Goal: Information Seeking & Learning: Learn about a topic

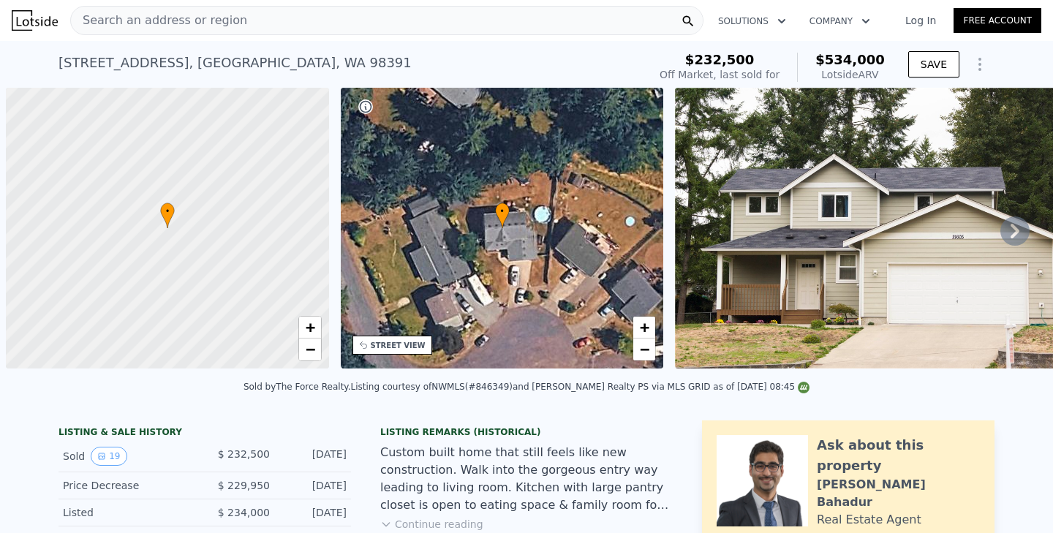
scroll to position [0, 6]
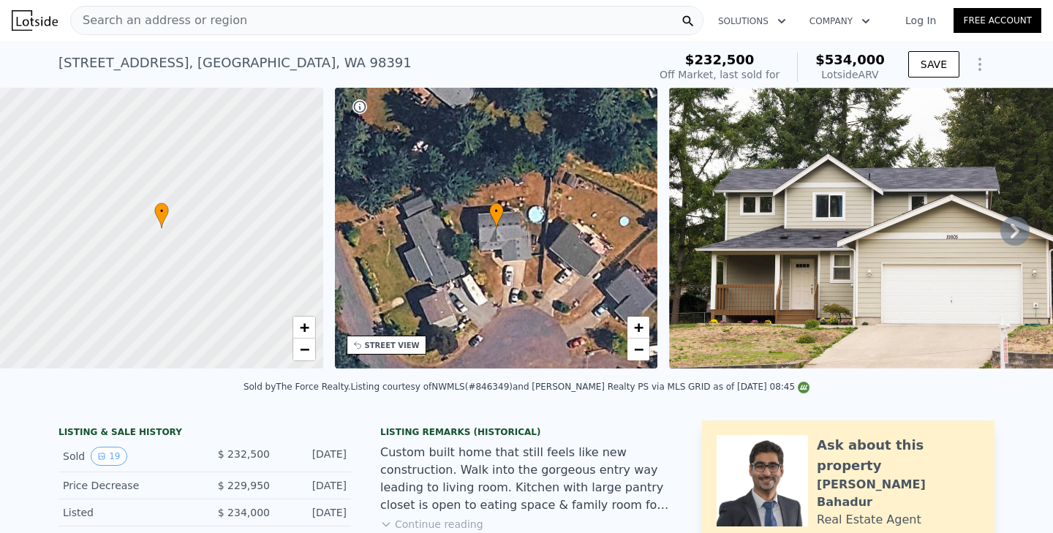
click at [312, 26] on div "Search an address or region" at bounding box center [386, 20] width 633 height 29
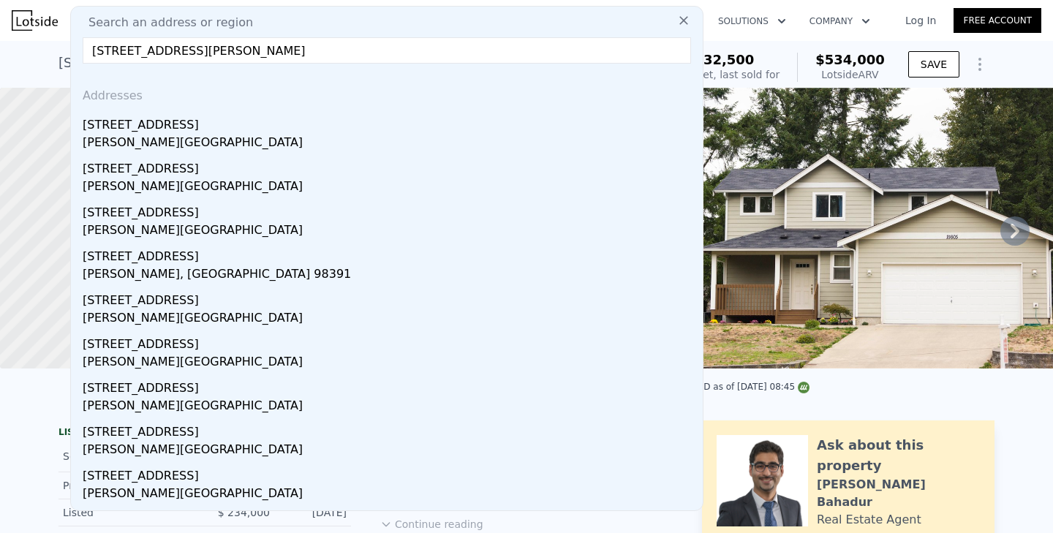
drag, startPoint x: 367, startPoint y: 47, endPoint x: 208, endPoint y: 47, distance: 159.4
click at [208, 47] on input "21605 145th Street E, Bonney Lake, WA 98391" at bounding box center [387, 50] width 608 height 26
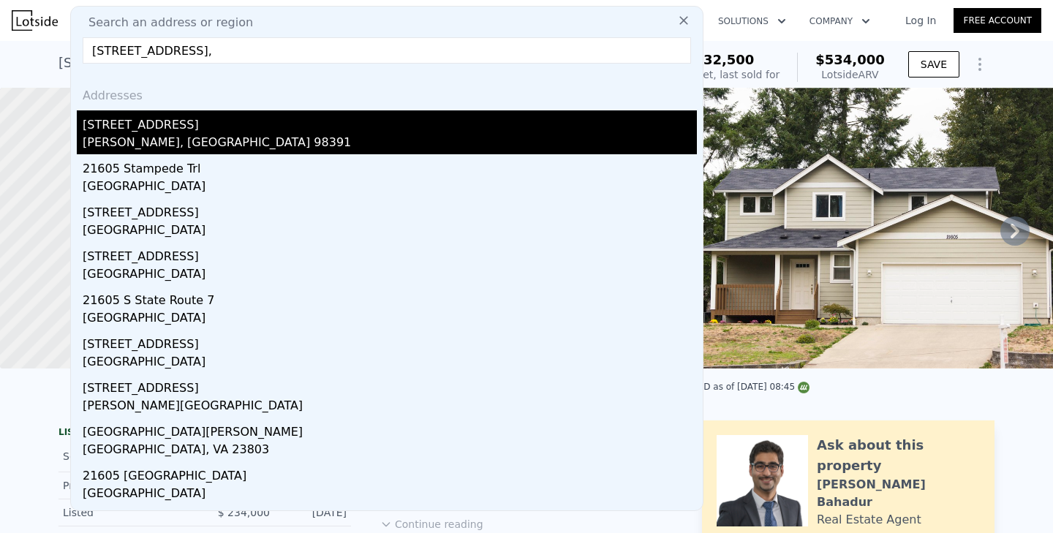
type input "21605 145th Street E,"
click at [240, 121] on div "[STREET_ADDRESS]" at bounding box center [390, 121] width 614 height 23
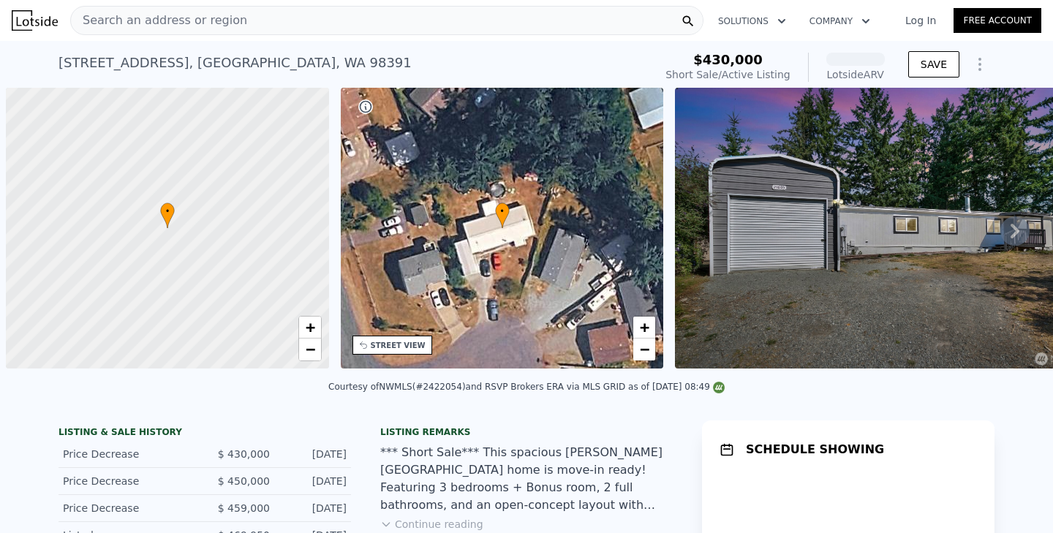
scroll to position [0, 6]
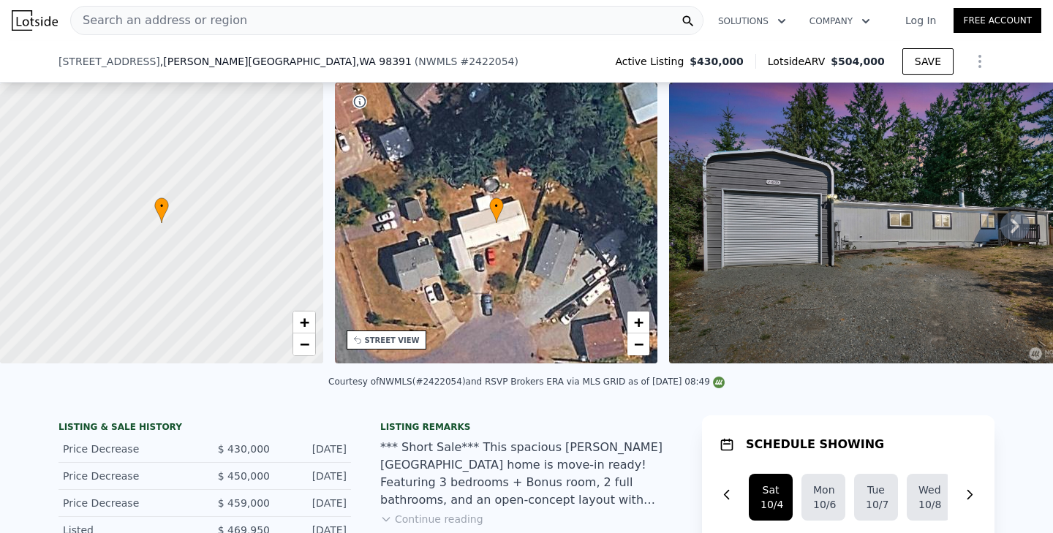
click at [439, 512] on button "Continue reading" at bounding box center [431, 519] width 103 height 15
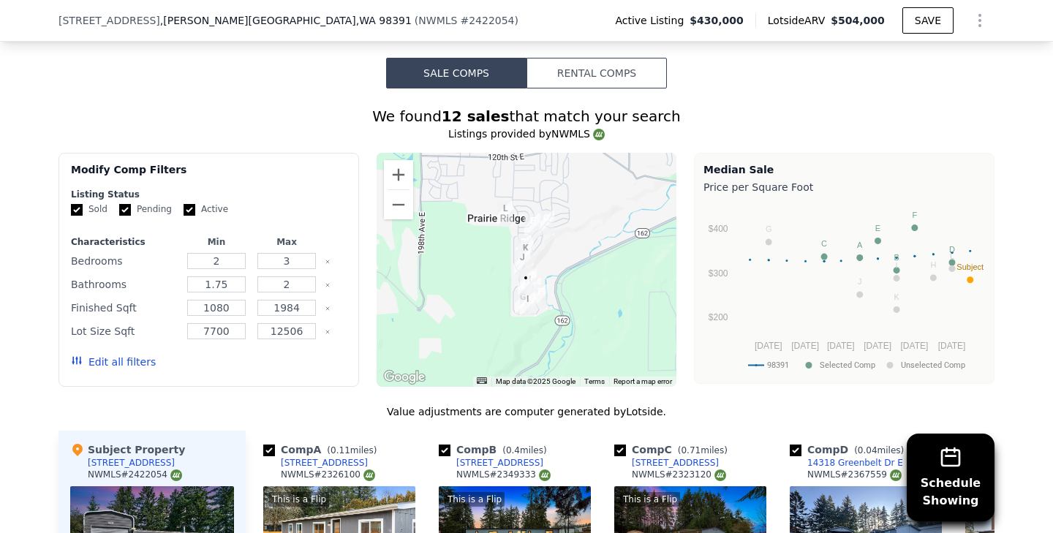
scroll to position [1636, 0]
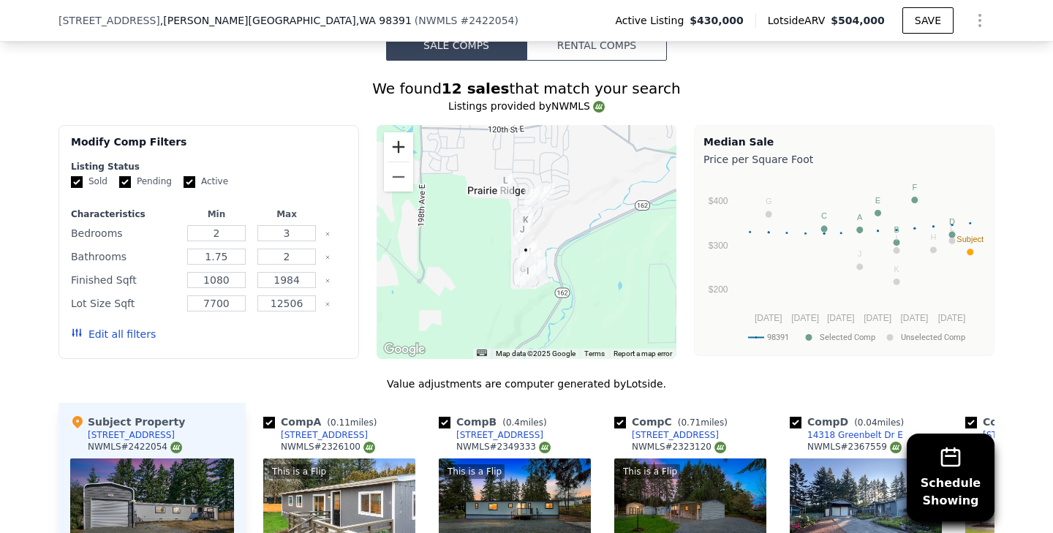
click at [396, 132] on button "Zoom in" at bounding box center [398, 146] width 29 height 29
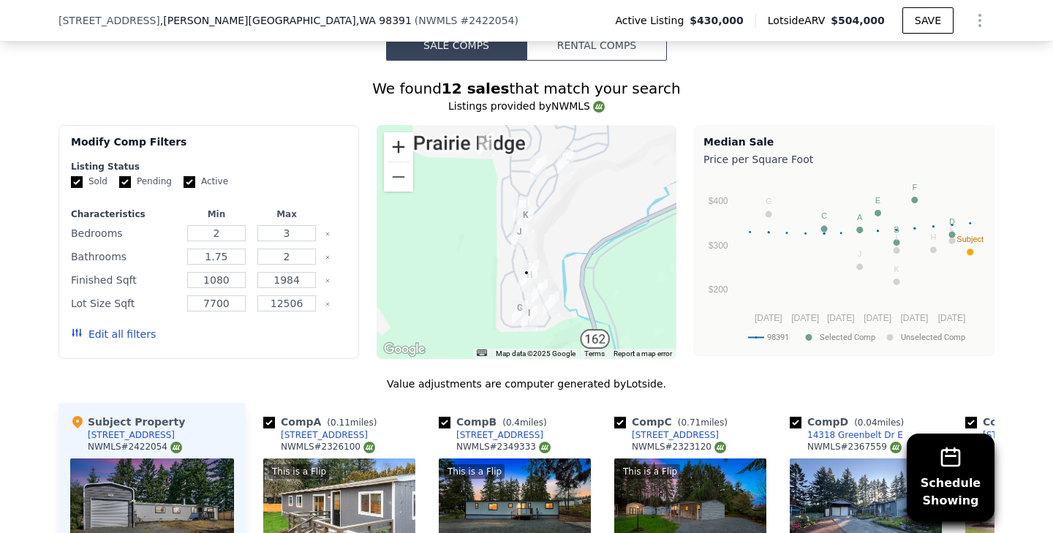
click at [396, 132] on button "Zoom in" at bounding box center [398, 146] width 29 height 29
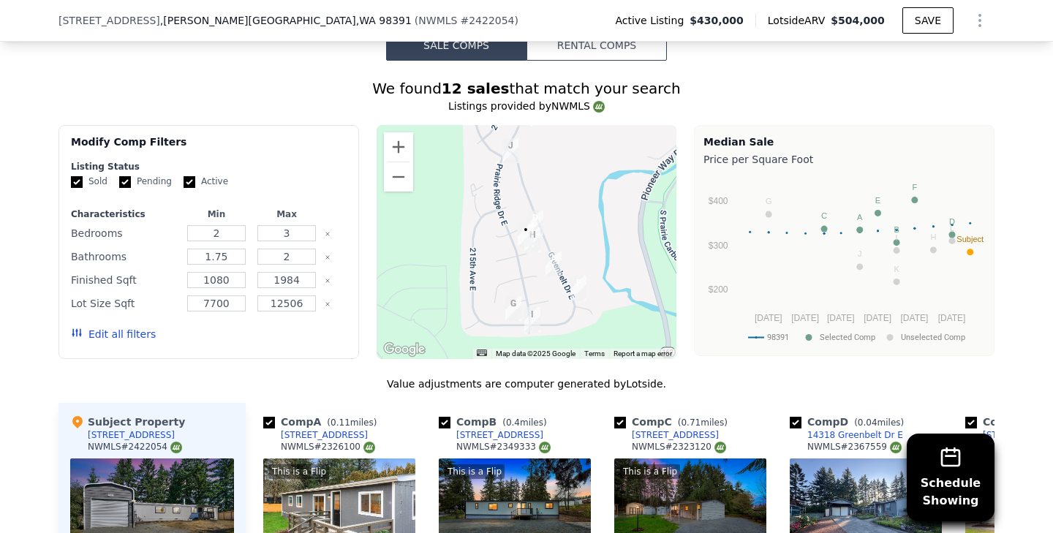
drag, startPoint x: 502, startPoint y: 273, endPoint x: 501, endPoint y: 178, distance: 94.3
click at [501, 178] on div at bounding box center [527, 242] width 301 height 234
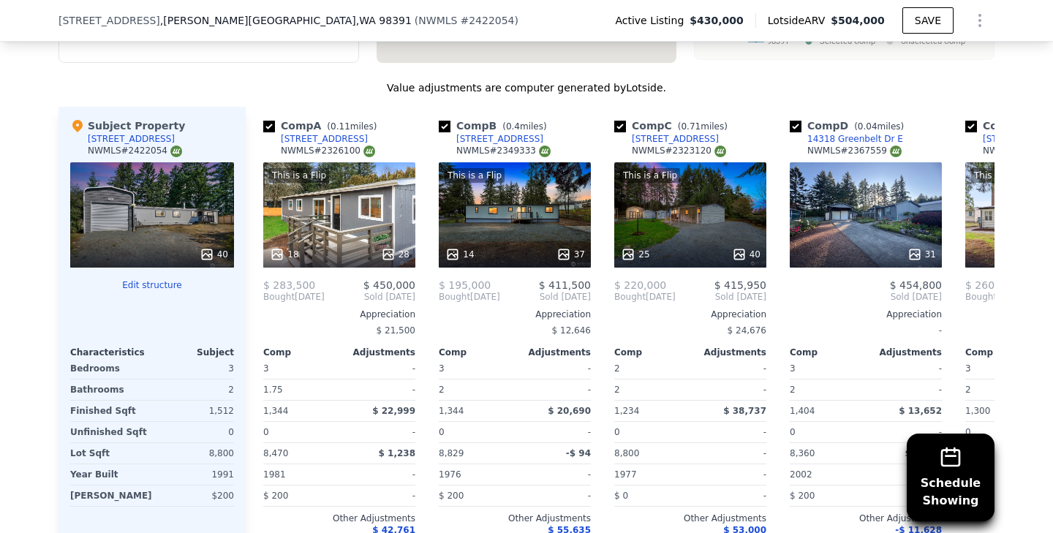
scroll to position [1921, 0]
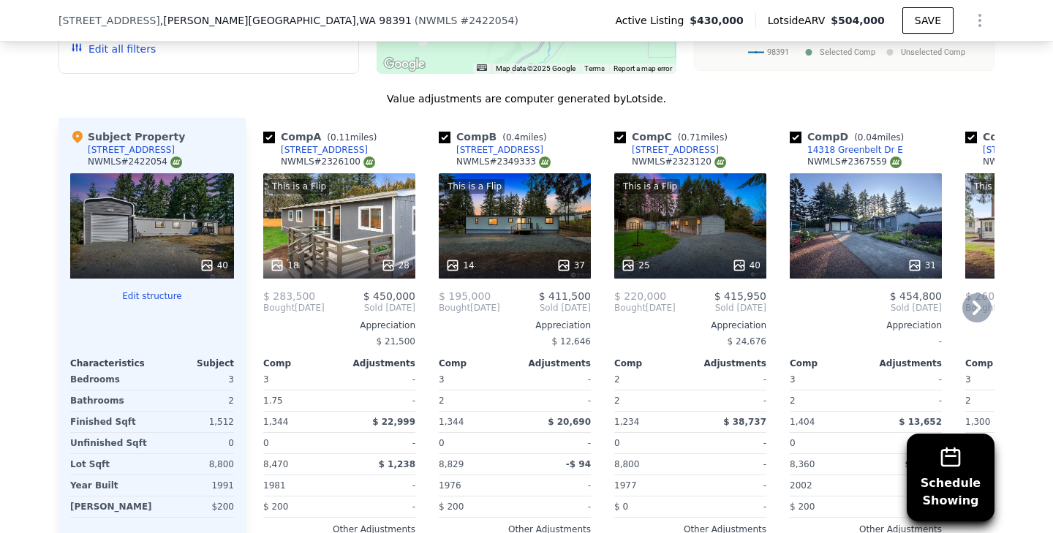
click at [970, 293] on icon at bounding box center [976, 307] width 29 height 29
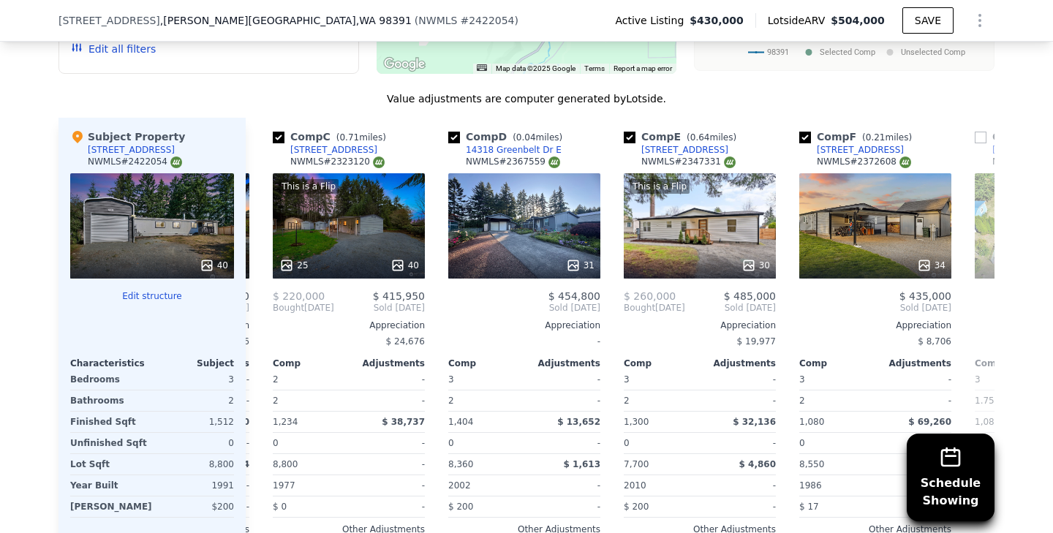
scroll to position [0, 351]
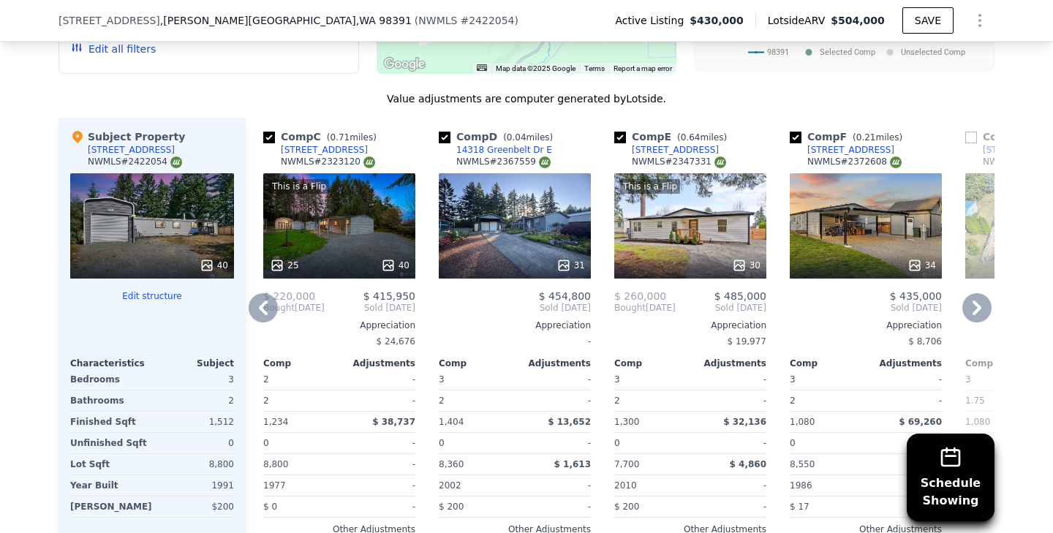
click at [972, 293] on icon at bounding box center [976, 307] width 29 height 29
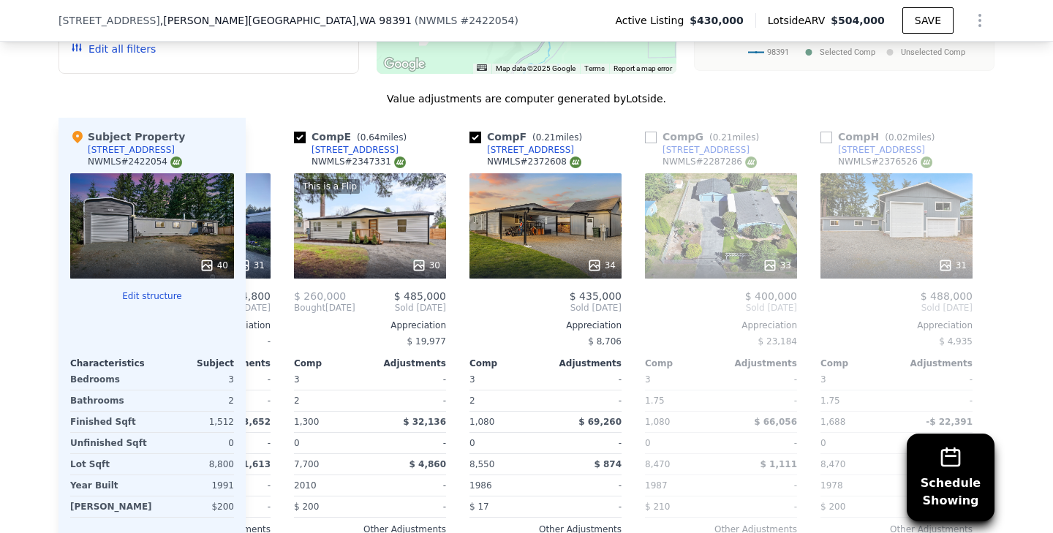
scroll to position [0, 702]
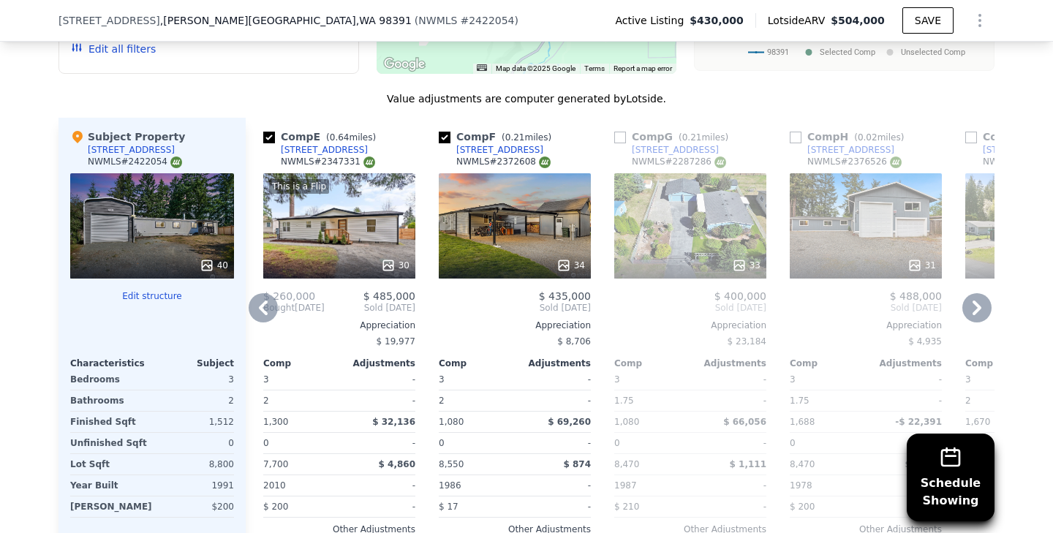
click at [974, 301] on icon at bounding box center [976, 308] width 9 height 15
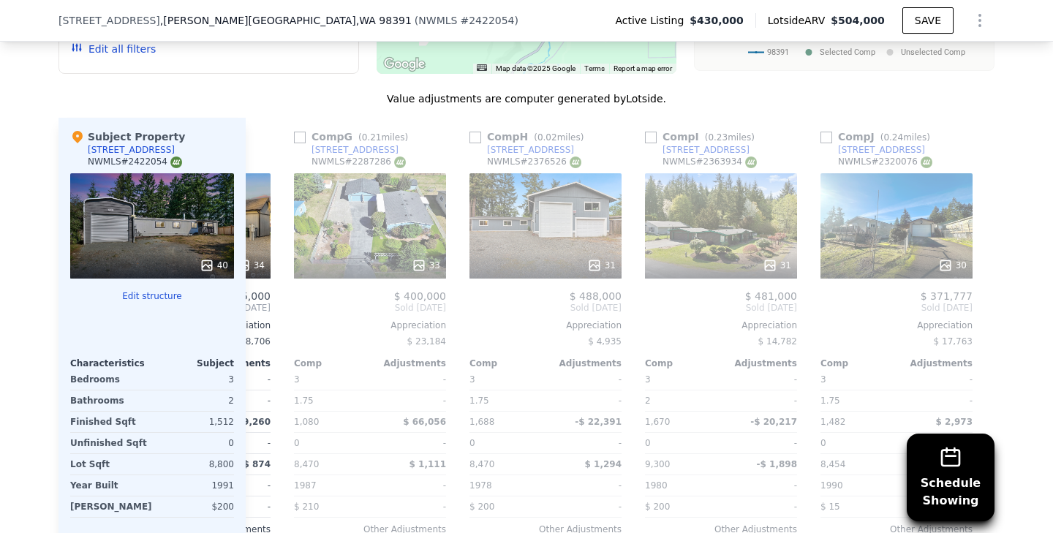
scroll to position [0, 1053]
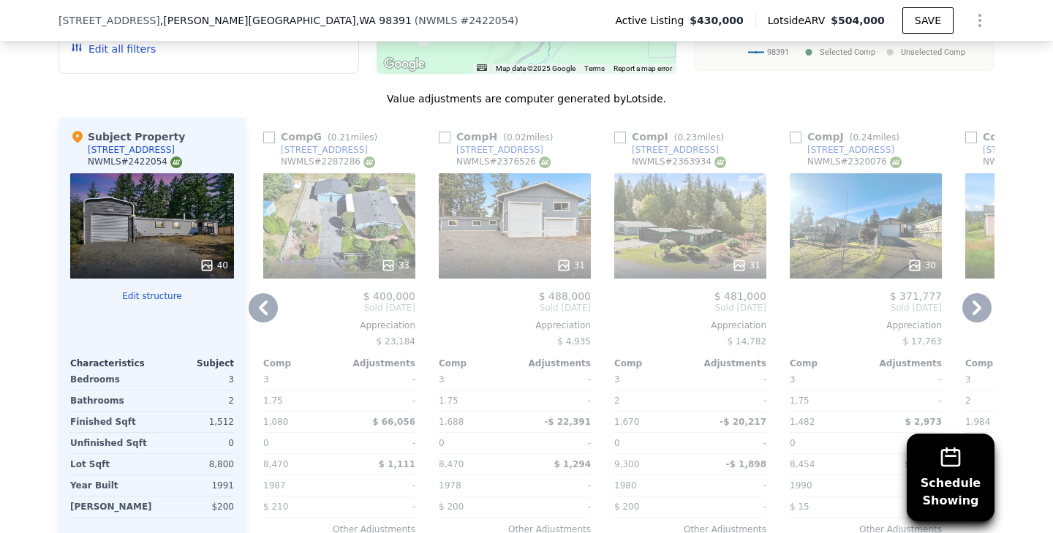
click at [266, 293] on icon at bounding box center [263, 307] width 29 height 29
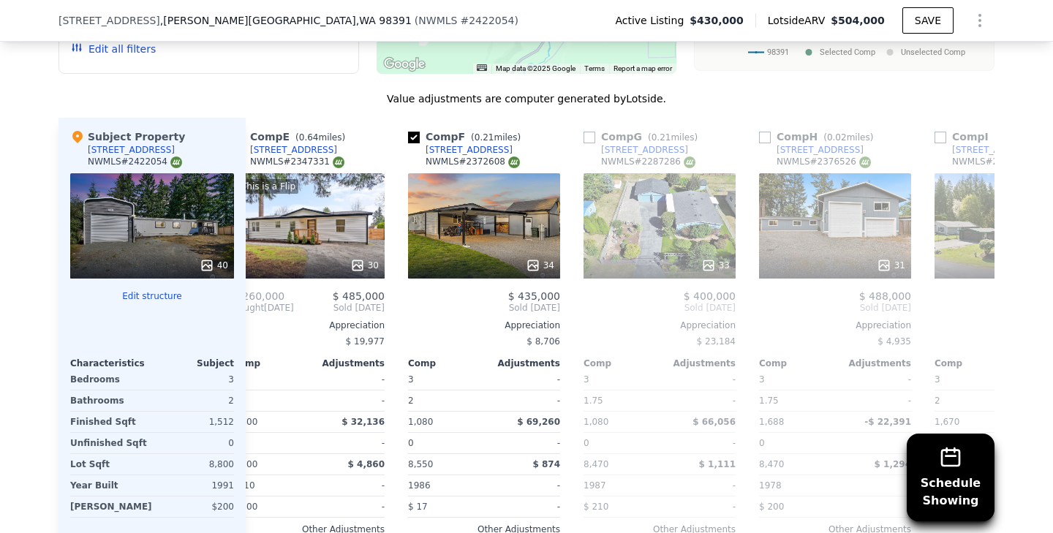
scroll to position [0, 705]
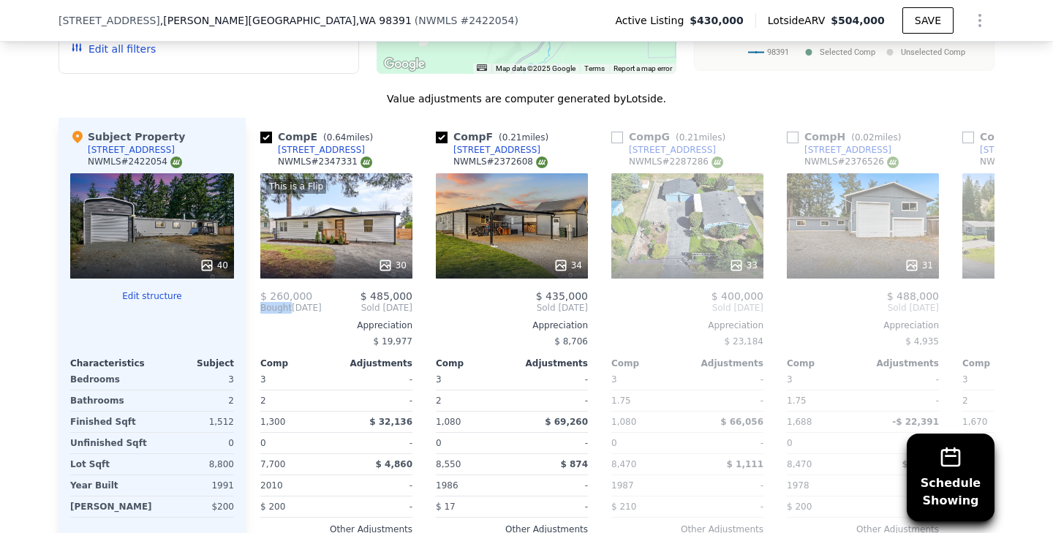
click at [266, 302] on span "Bought" at bounding box center [275, 308] width 31 height 12
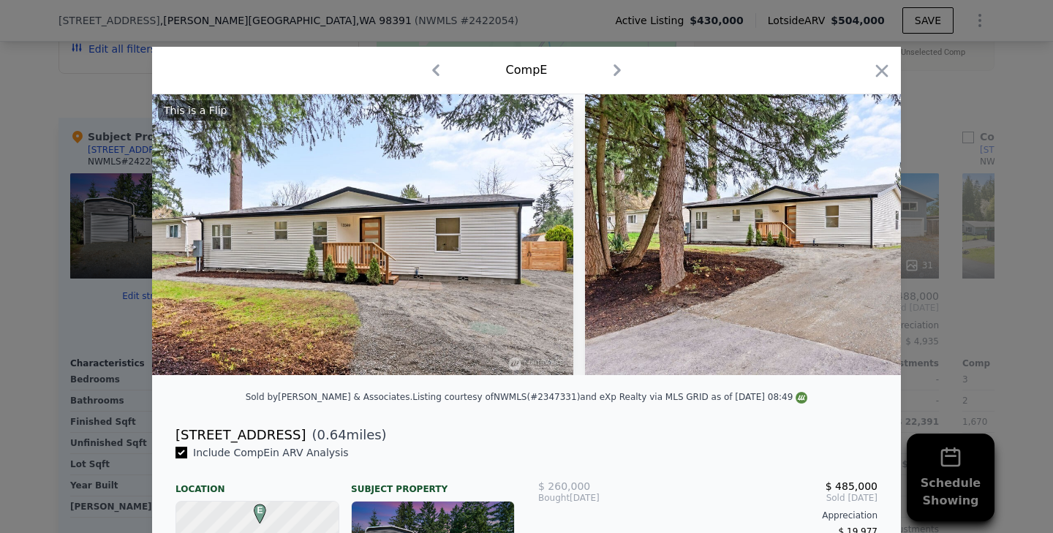
scroll to position [0, 702]
click at [97, 229] on div at bounding box center [526, 266] width 1053 height 533
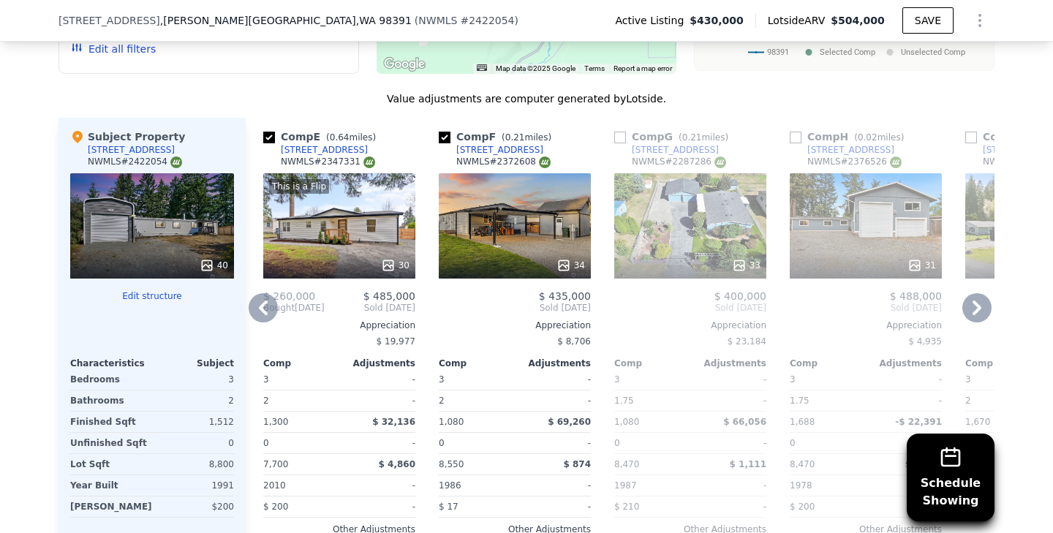
click at [260, 301] on icon at bounding box center [263, 308] width 9 height 15
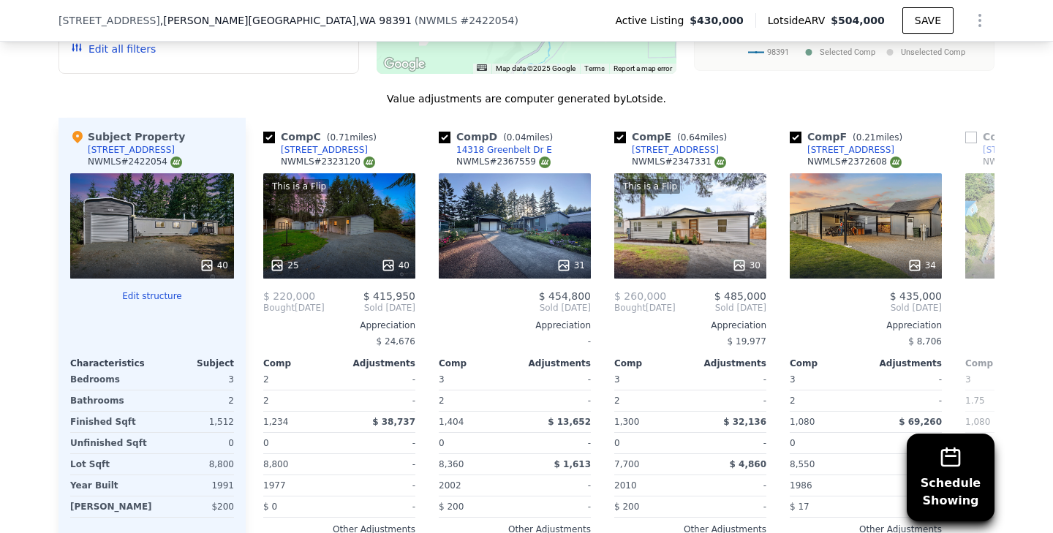
scroll to position [0, 351]
click at [493, 258] on div "31" at bounding box center [515, 265] width 140 height 15
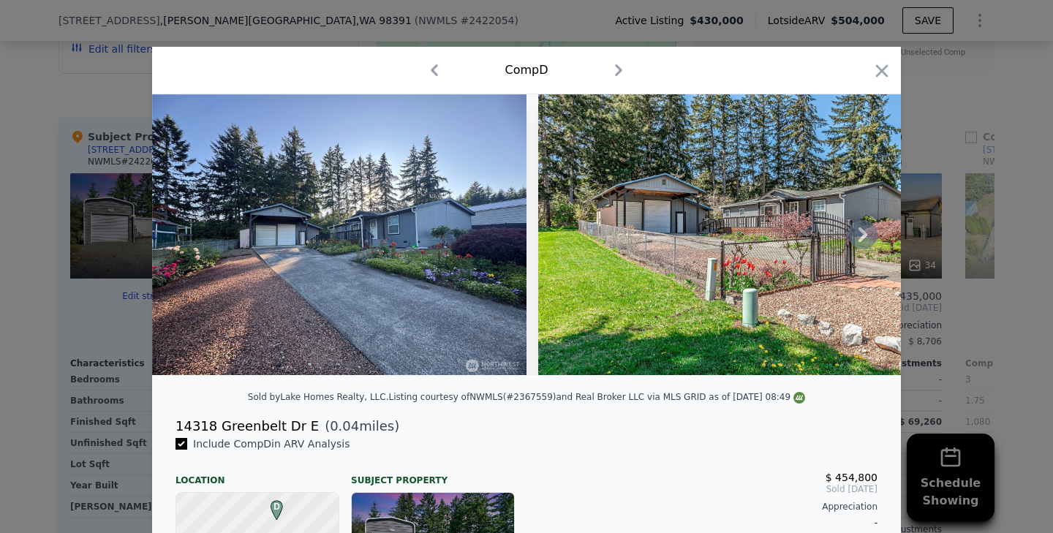
click at [864, 236] on icon at bounding box center [862, 234] width 9 height 15
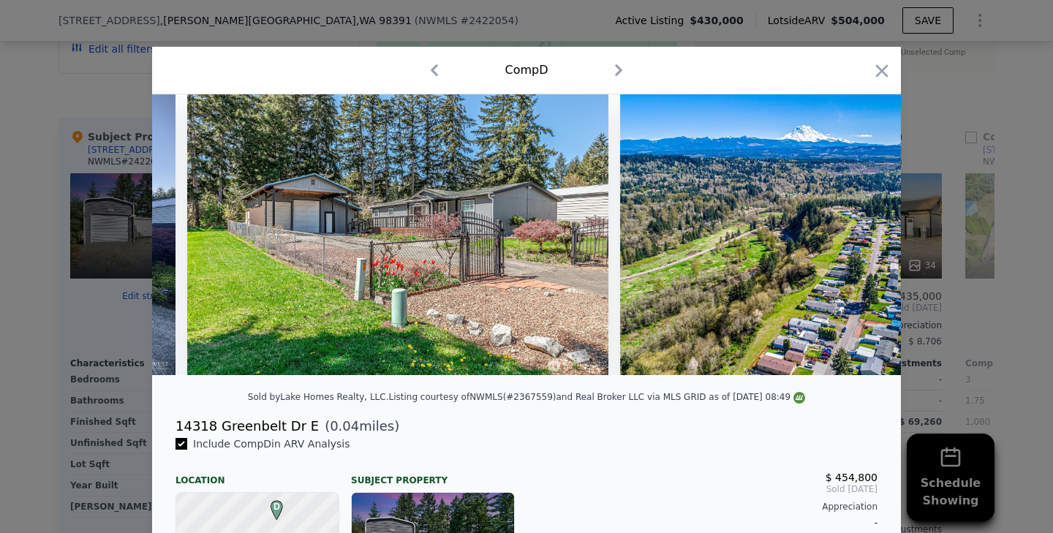
click at [864, 236] on img at bounding box center [807, 234] width 374 height 281
click at [867, 238] on icon at bounding box center [862, 234] width 29 height 29
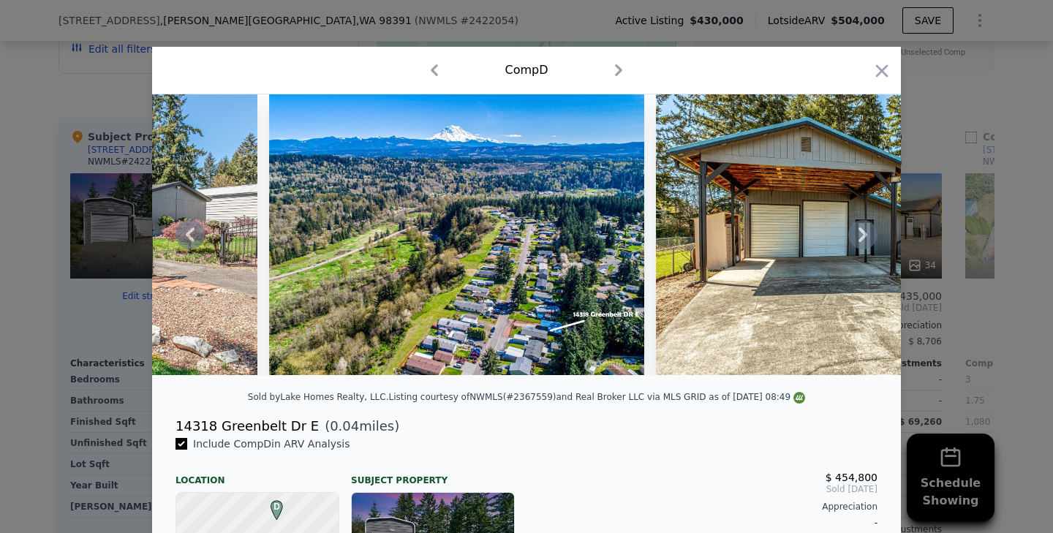
click at [867, 238] on icon at bounding box center [862, 234] width 29 height 29
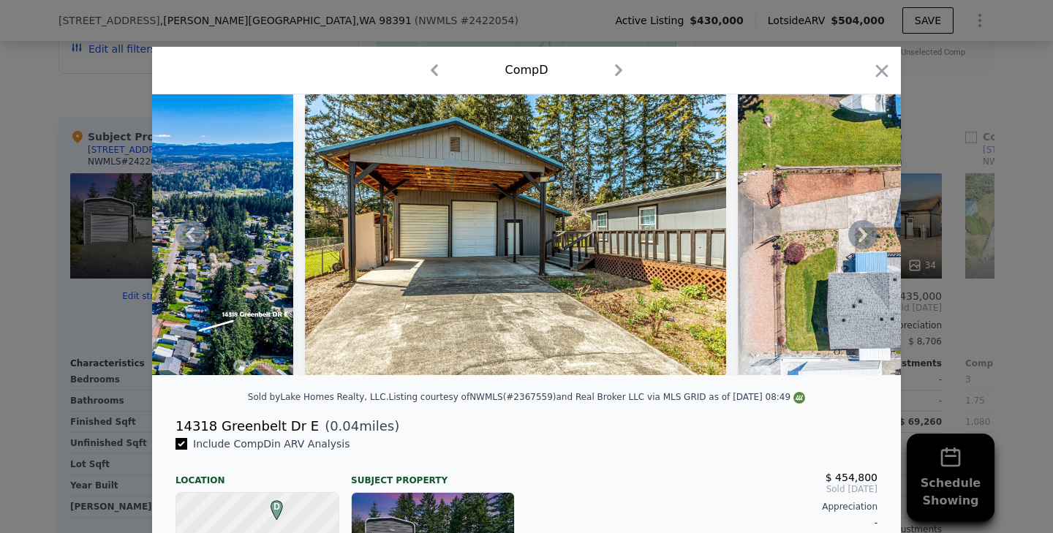
click at [867, 238] on icon at bounding box center [862, 234] width 29 height 29
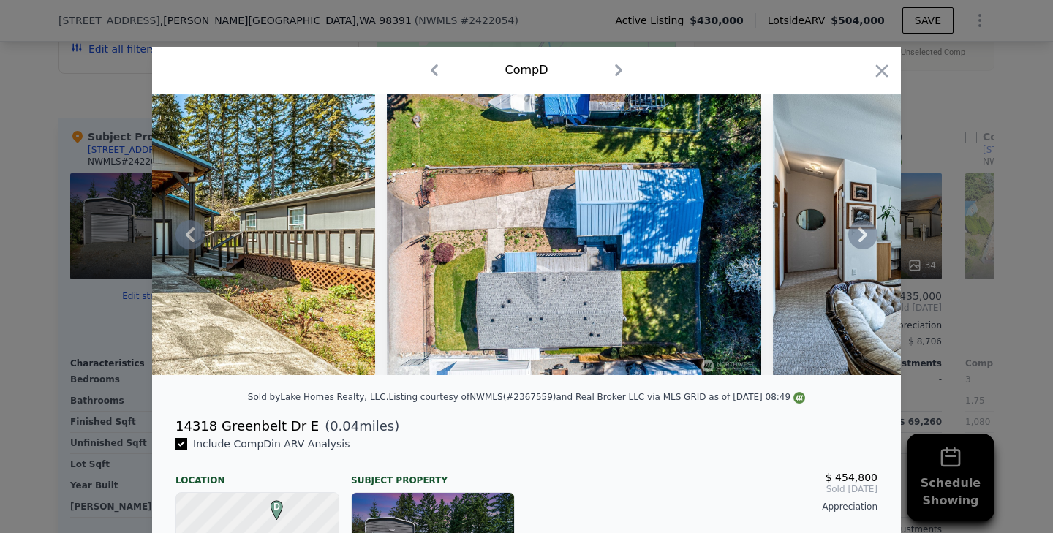
click at [867, 238] on icon at bounding box center [862, 234] width 29 height 29
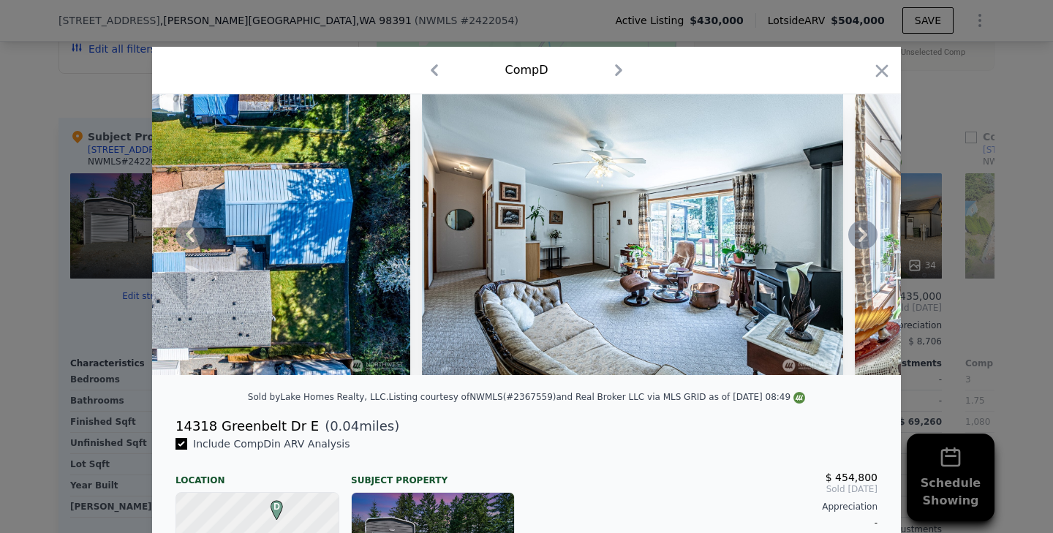
click at [867, 238] on icon at bounding box center [862, 234] width 29 height 29
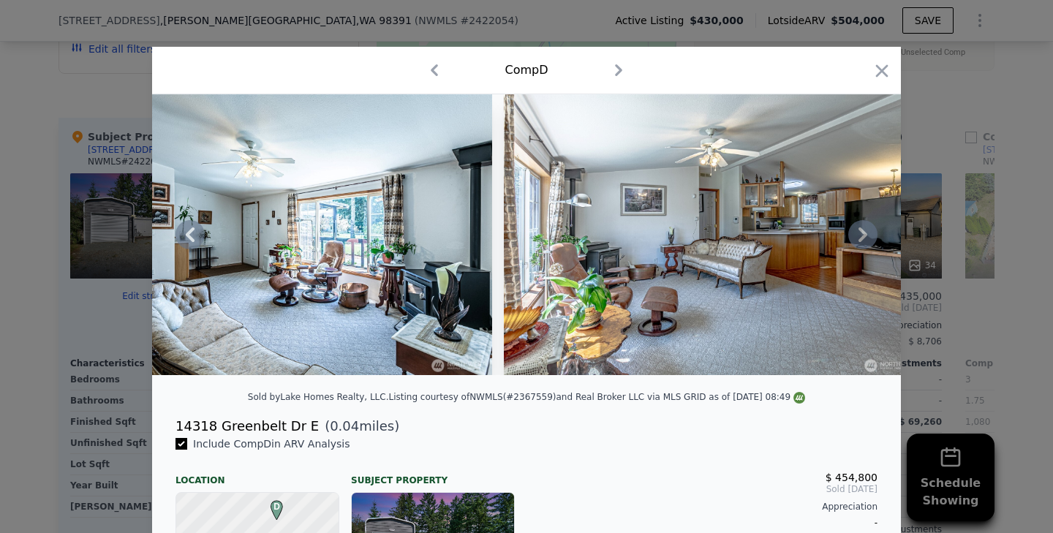
click at [867, 238] on icon at bounding box center [862, 234] width 29 height 29
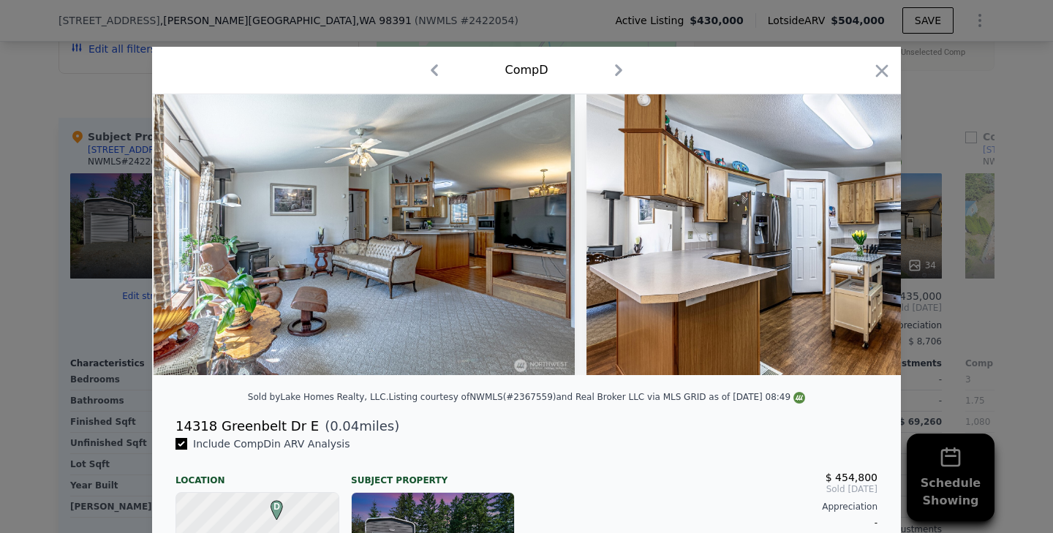
scroll to position [0, 2457]
click at [881, 71] on icon "button" at bounding box center [882, 70] width 12 height 12
